Goal: Obtain resource: Download file/media

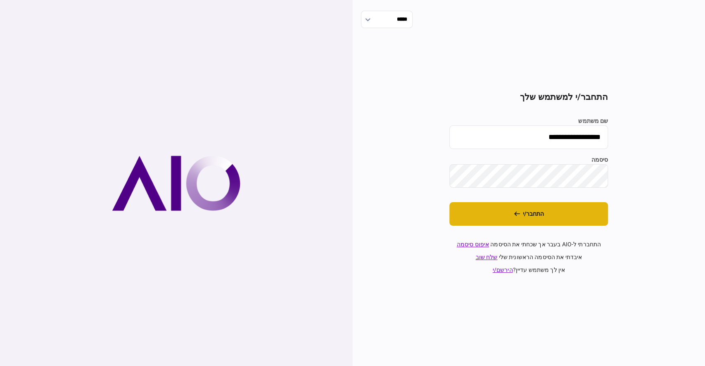
click at [519, 202] on button "התחבר/י" at bounding box center [528, 214] width 159 height 24
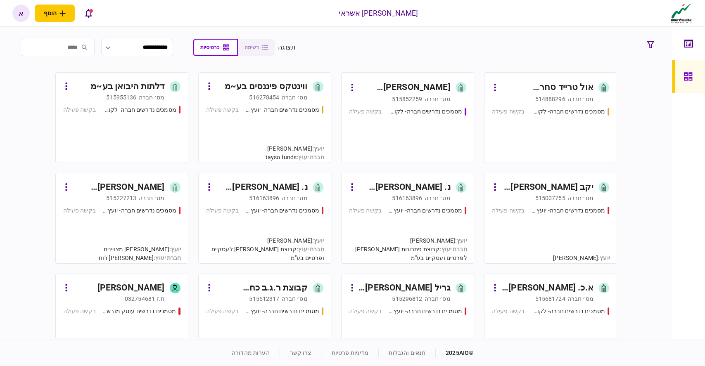
click at [423, 123] on div "מסמכים נדרשים חברה- לקוח קצה - ישיר בקשה פעילה" at bounding box center [407, 131] width 117 height 48
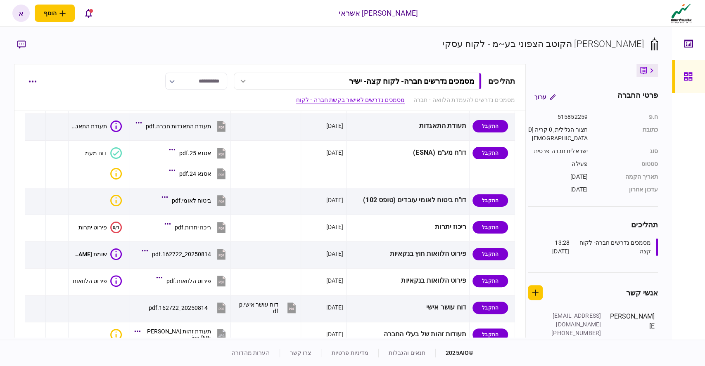
scroll to position [369, 0]
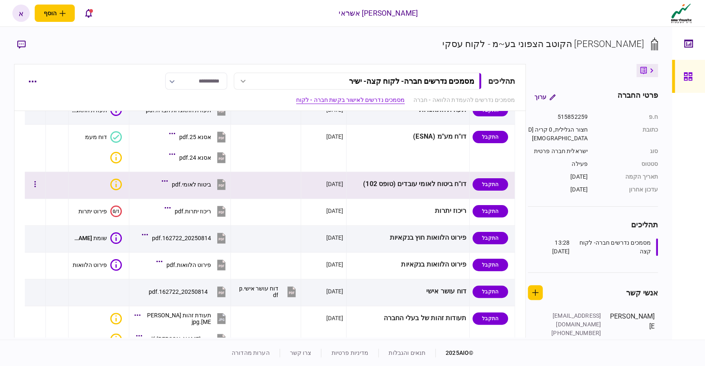
click at [197, 177] on button "ביטוח לאומי.pdf" at bounding box center [196, 184] width 64 height 19
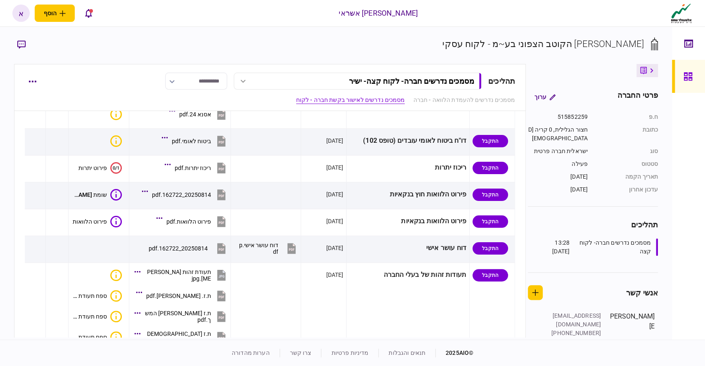
scroll to position [407, 0]
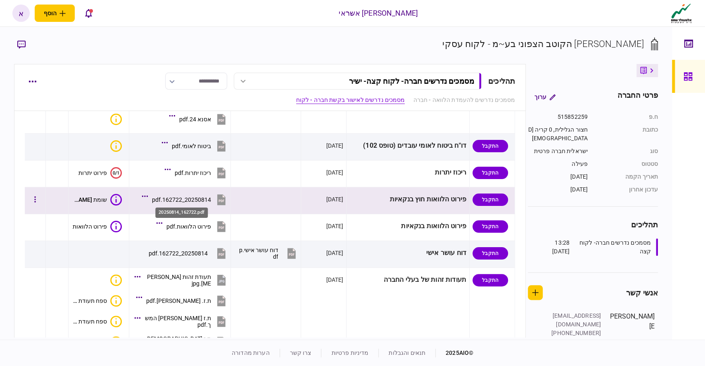
click at [157, 197] on div "20250814_162722.pdf" at bounding box center [181, 200] width 59 height 7
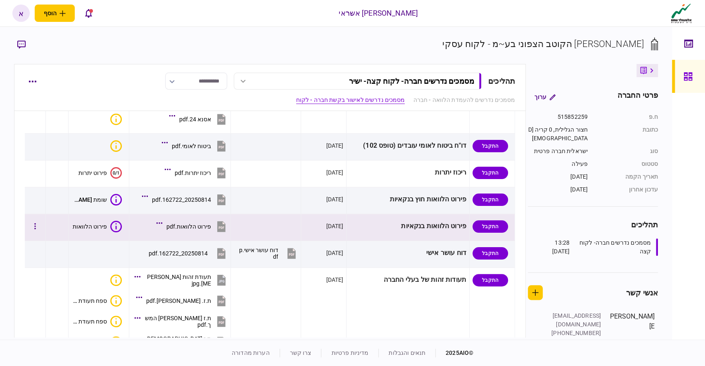
click at [213, 224] on button "פירוט הלוואות.pdf" at bounding box center [192, 226] width 69 height 19
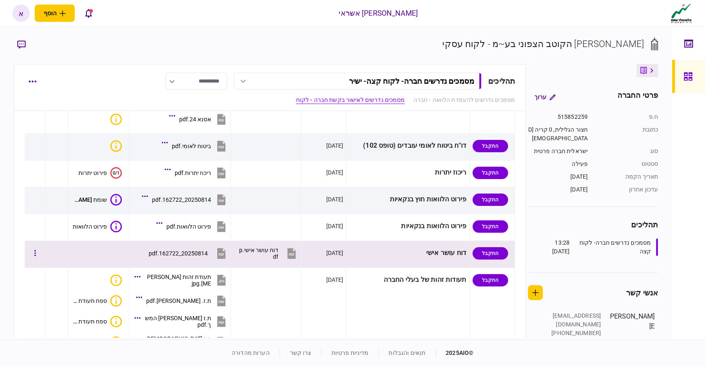
click at [214, 250] on button "20250814_162722.pdf" at bounding box center [188, 253] width 79 height 19
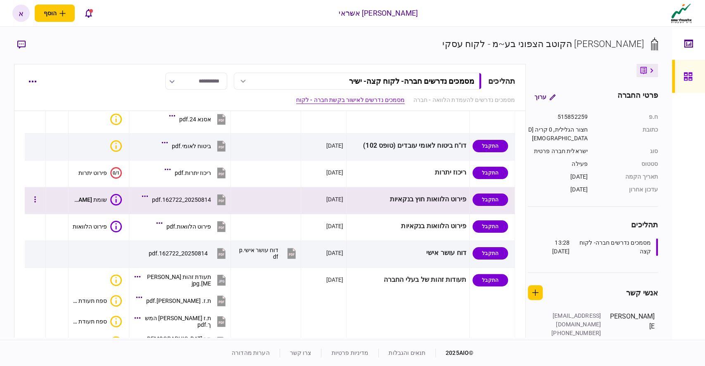
click at [226, 197] on icon at bounding box center [221, 200] width 12 height 12
click at [218, 198] on icon at bounding box center [221, 199] width 8 height 11
